Goal: Navigation & Orientation: Find specific page/section

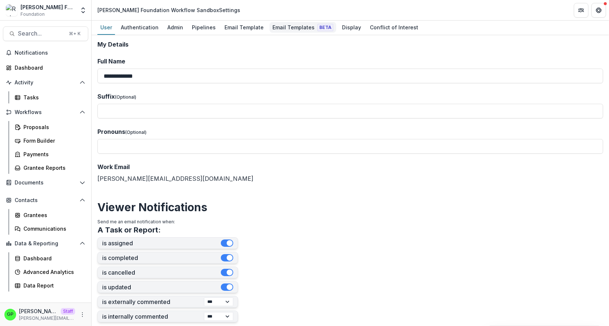
click at [284, 30] on div "Email Templates Beta" at bounding box center [303, 27] width 67 height 11
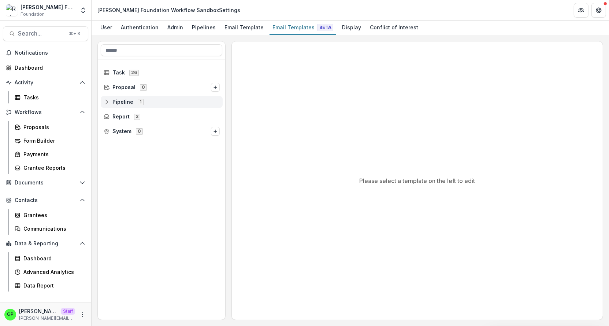
click at [145, 99] on span "Pipeline 1" at bounding box center [162, 102] width 116 height 6
click at [148, 109] on div "Default Pipeline 10" at bounding box center [162, 116] width 128 height 15
click at [148, 112] on div "Default Pipeline 10" at bounding box center [164, 117] width 117 height 12
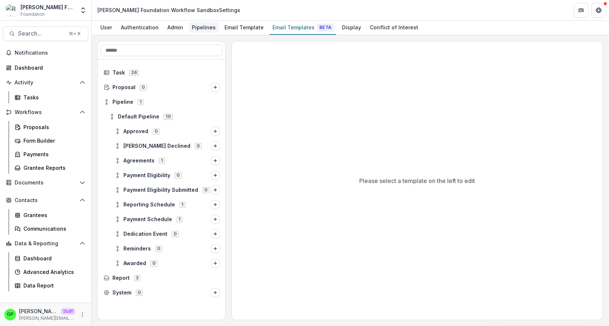
click at [211, 26] on div "Pipelines" at bounding box center [204, 27] width 30 height 11
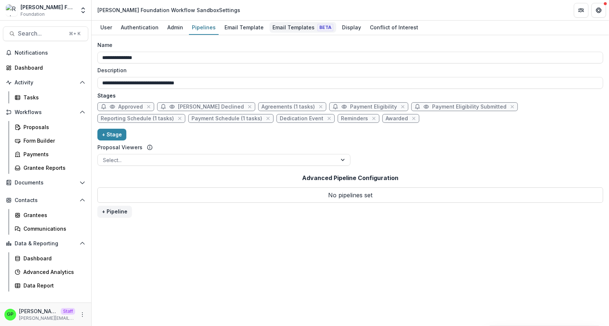
click at [278, 29] on div "Email Templates Beta" at bounding box center [303, 27] width 67 height 11
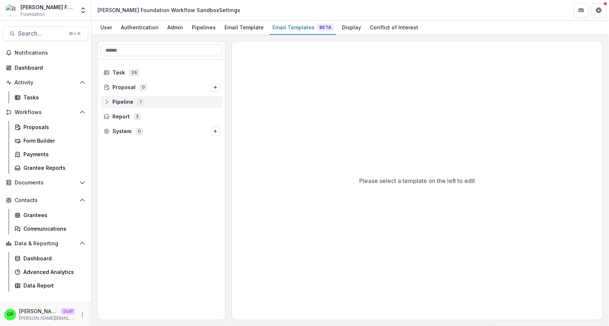
click at [143, 97] on div "Pipeline 1" at bounding box center [162, 102] width 122 height 12
click at [148, 119] on div "Default Pipeline 10" at bounding box center [164, 117] width 117 height 12
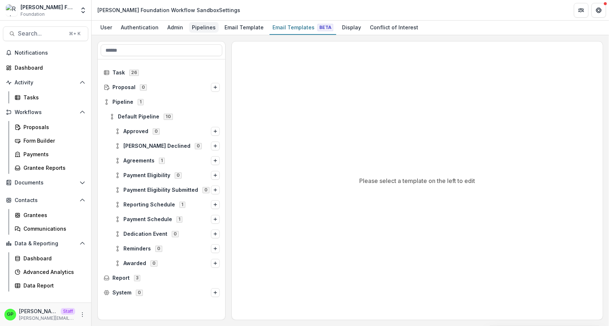
click at [192, 26] on div "Pipelines" at bounding box center [204, 27] width 30 height 11
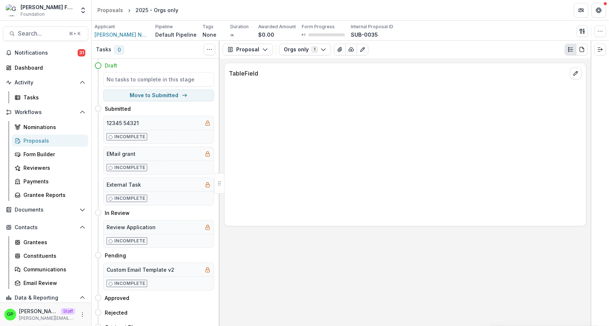
scroll to position [29, 0]
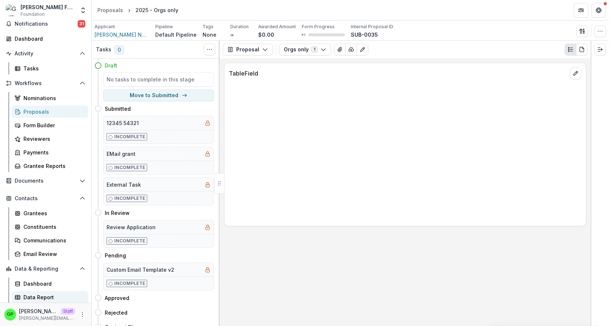
click at [53, 299] on div "Data Report" at bounding box center [52, 297] width 59 height 8
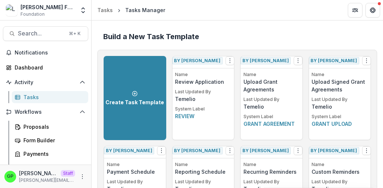
scroll to position [303, 0]
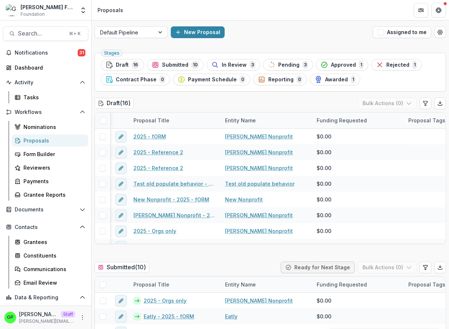
scroll to position [0, 248]
